Goal: Entertainment & Leisure: Consume media (video, audio)

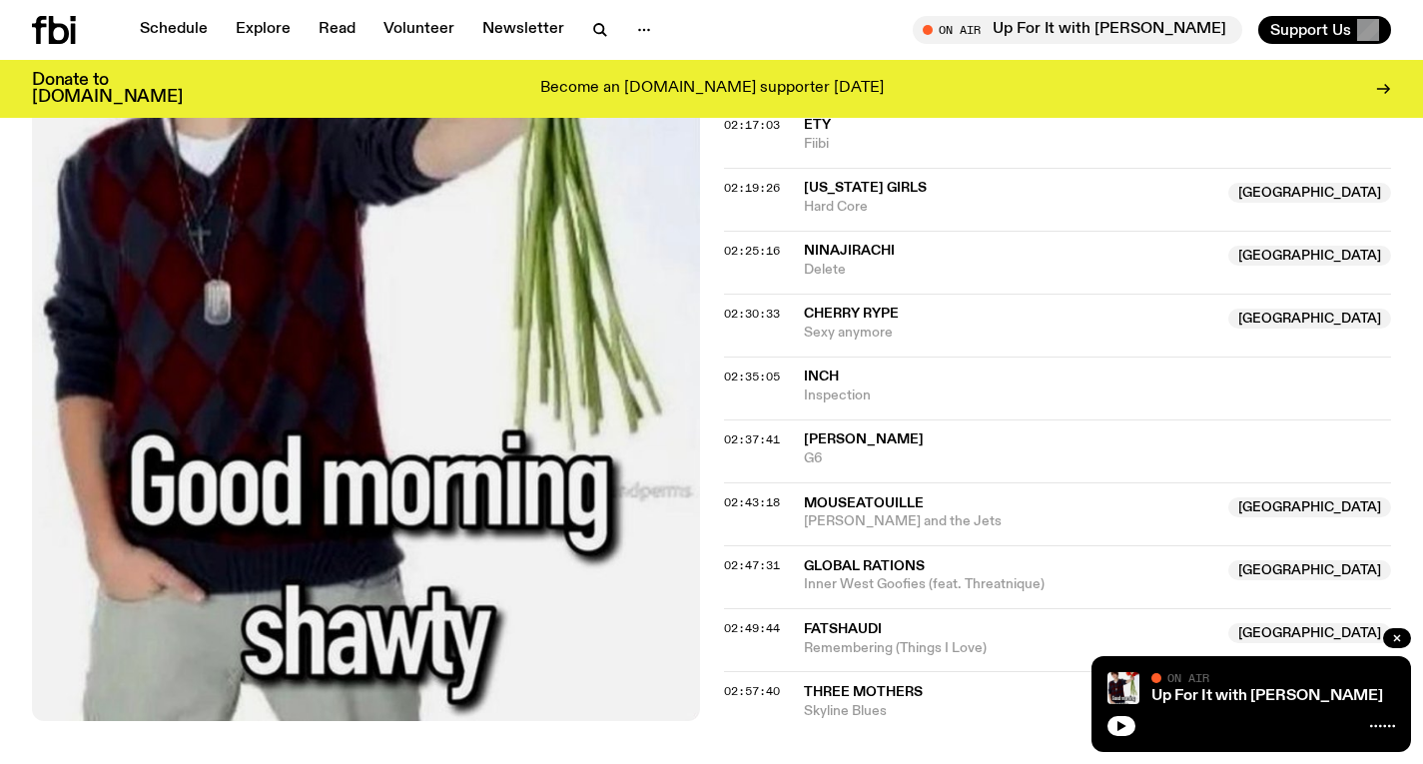
scroll to position [3026, 0]
click at [590, 23] on icon "button" at bounding box center [600, 30] width 24 height 24
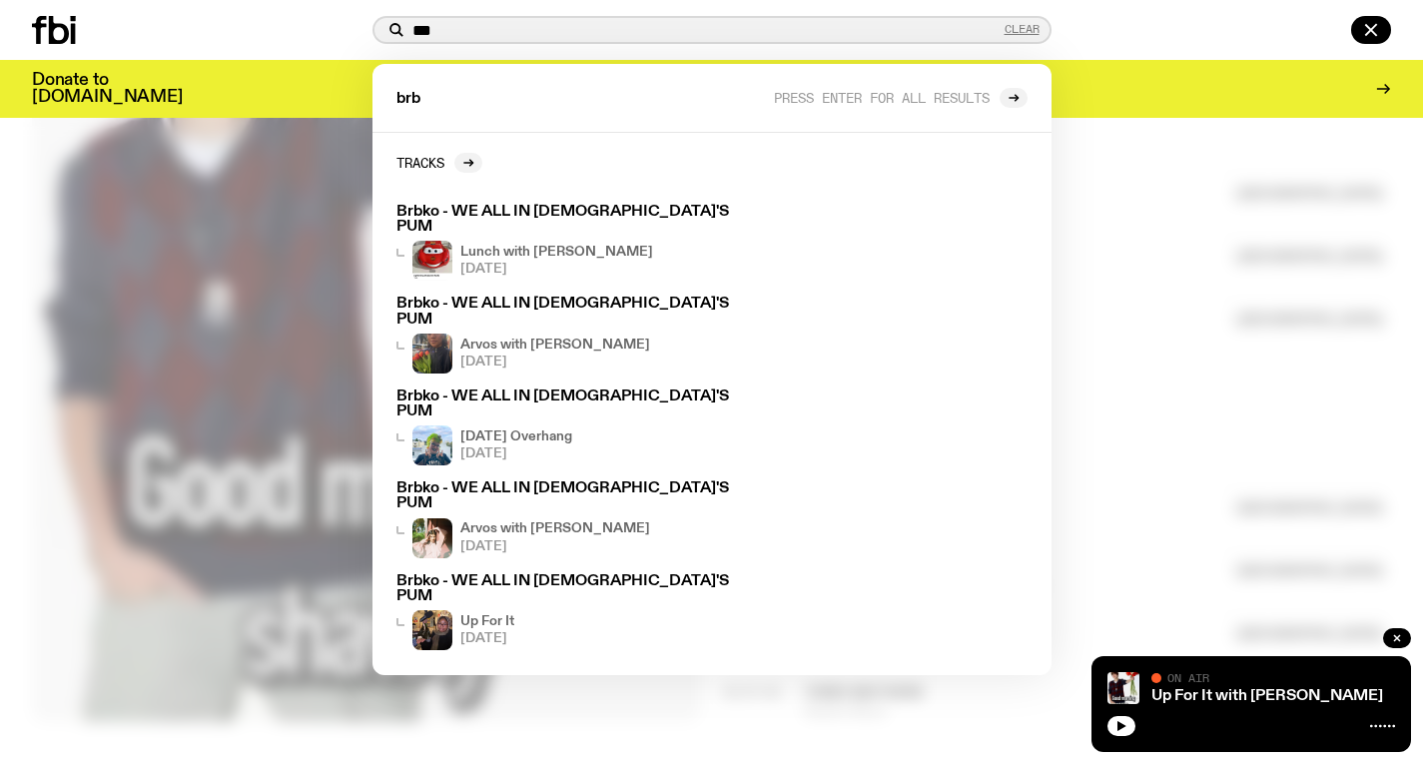
click at [1029, 33] on button "Clear" at bounding box center [1022, 29] width 35 height 11
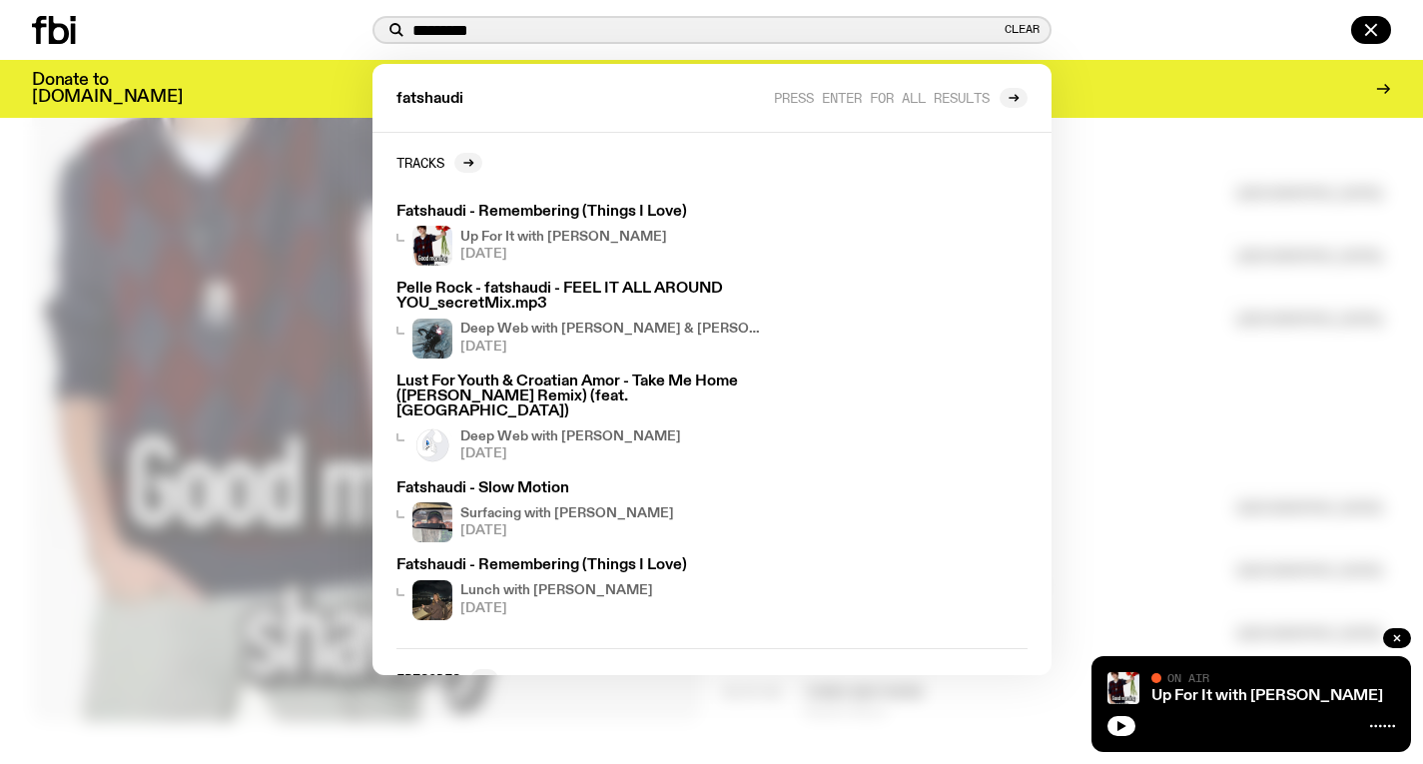
type input "*********"
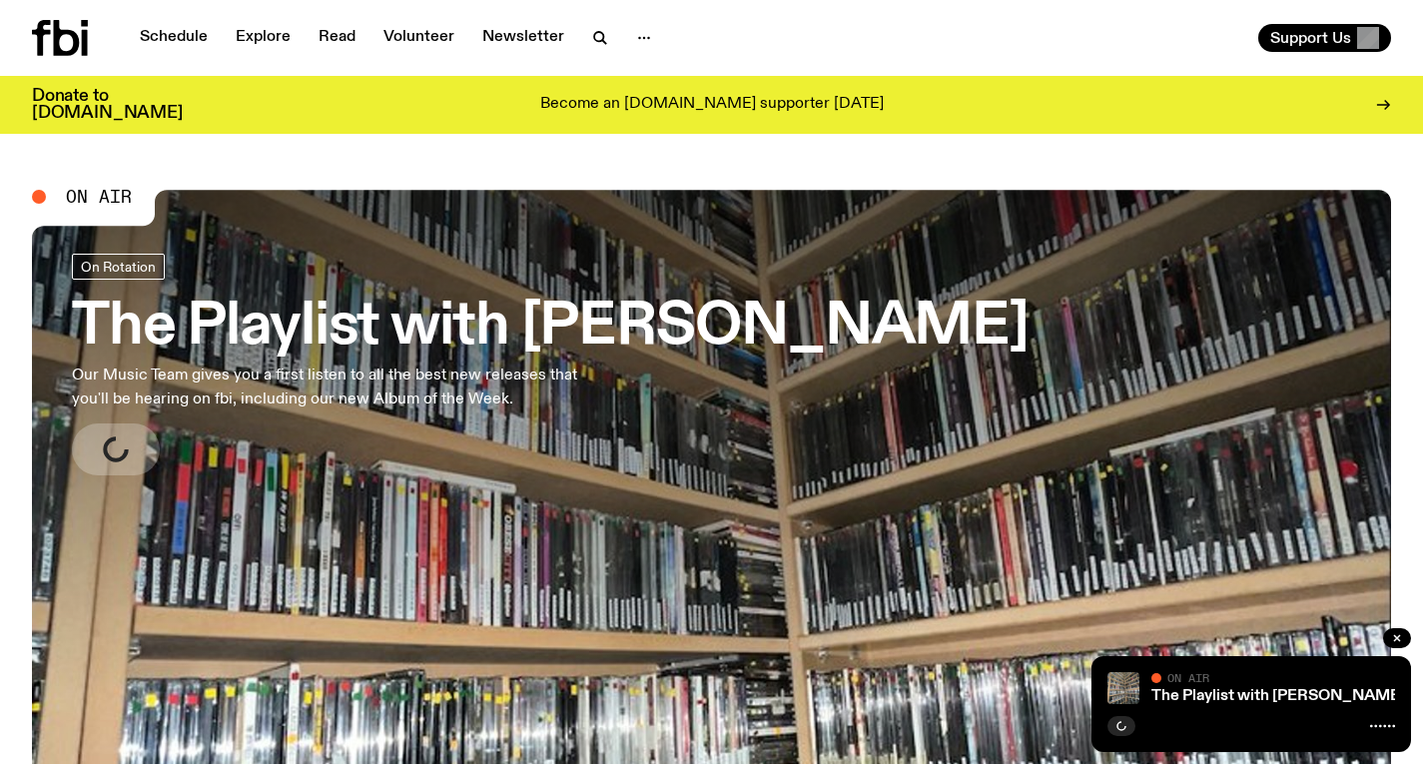
click at [338, 319] on h3 "The Playlist with [PERSON_NAME]" at bounding box center [550, 328] width 957 height 56
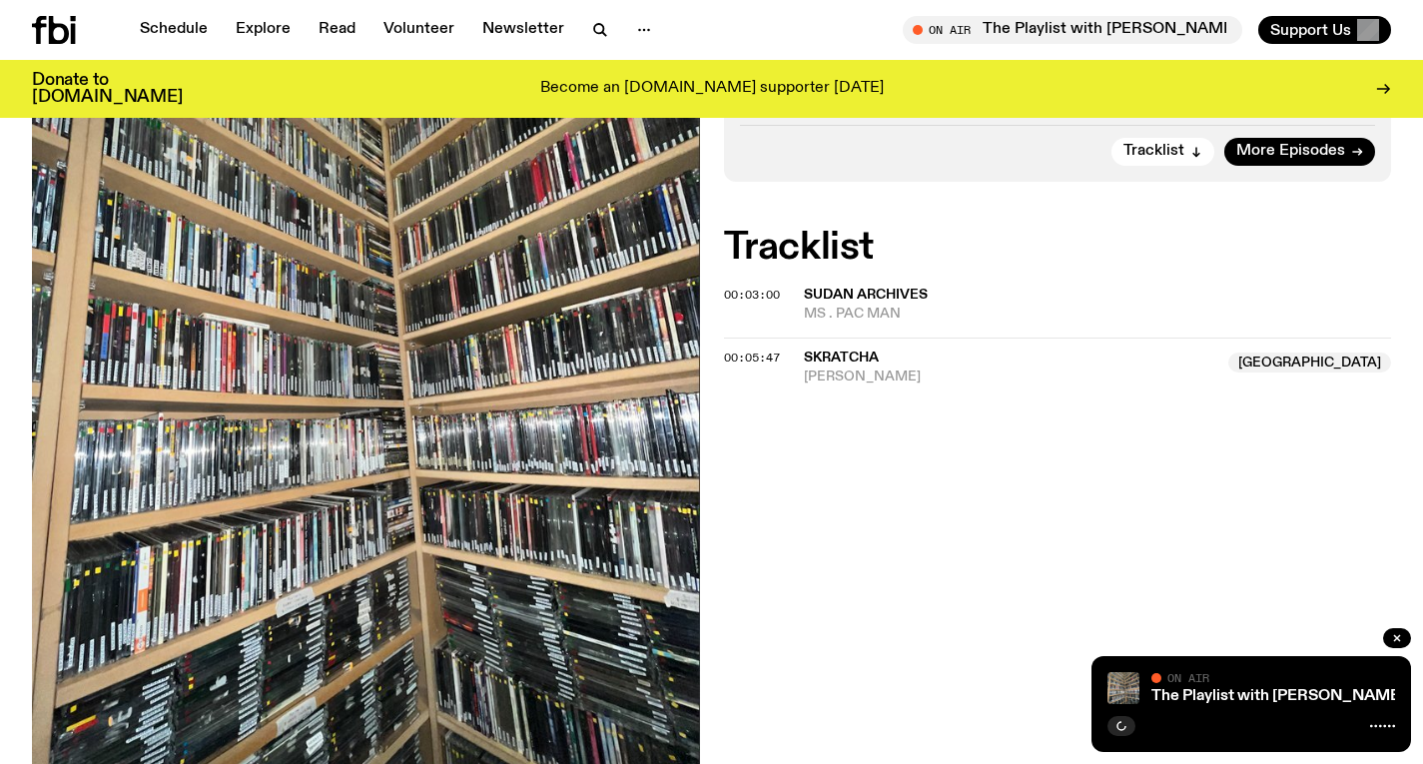
scroll to position [545, 0]
